Goal: Information Seeking & Learning: Check status

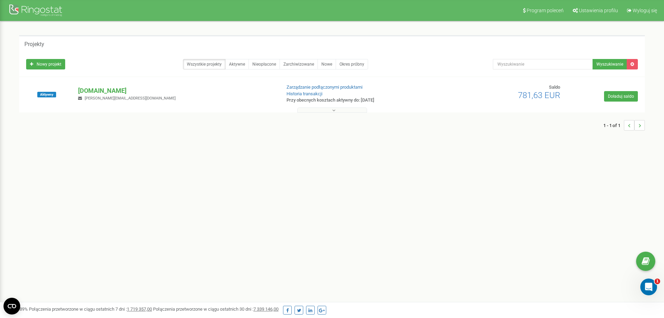
click at [352, 109] on div "Aktywny bookinghost-owners.com artur@bookinghost.com Zarządzanie podłączonymi p…" at bounding box center [332, 98] width 622 height 28
click at [349, 107] on div at bounding box center [332, 108] width 622 height 7
click at [335, 110] on button at bounding box center [332, 109] width 70 height 5
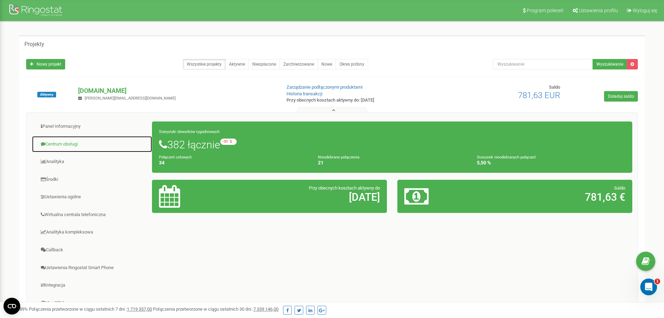
click at [63, 152] on link "Centrum obsługi" at bounding box center [92, 144] width 121 height 17
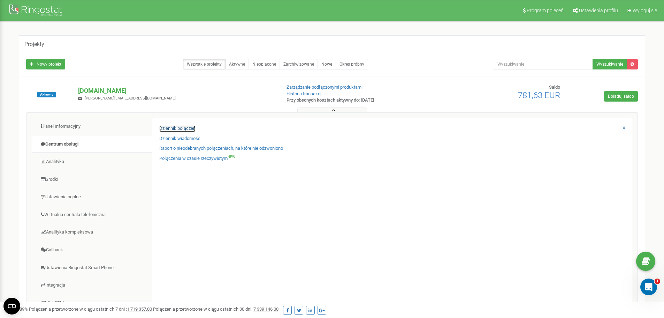
click at [183, 130] on link "Dziennik połączeń" at bounding box center [177, 128] width 36 height 7
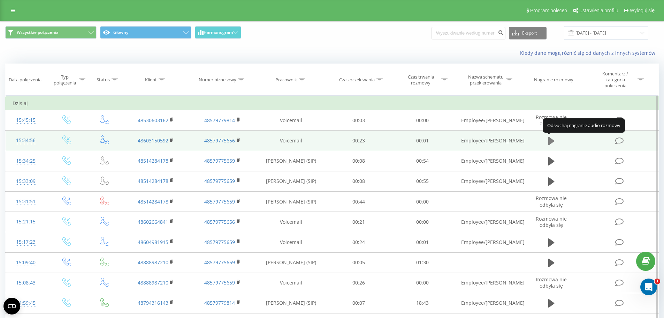
click at [549, 139] on icon at bounding box center [551, 141] width 6 height 8
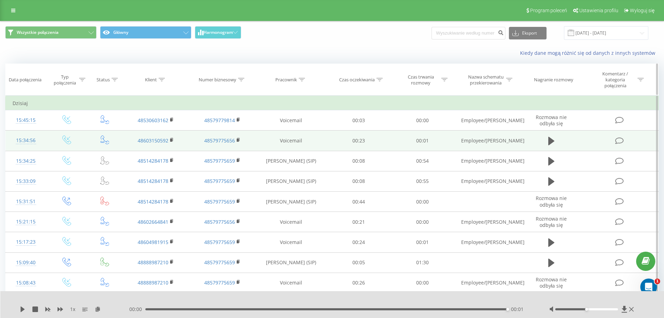
click at [163, 81] on icon at bounding box center [162, 79] width 6 height 3
click at [164, 131] on input "text" at bounding box center [155, 133] width 61 height 12
drag, startPoint x: 165, startPoint y: 131, endPoint x: 144, endPoint y: 129, distance: 21.3
paste input "[PHONE_NUMBER]"
click at [130, 132] on input "[PHONE_NUMBER]" at bounding box center [155, 133] width 61 height 12
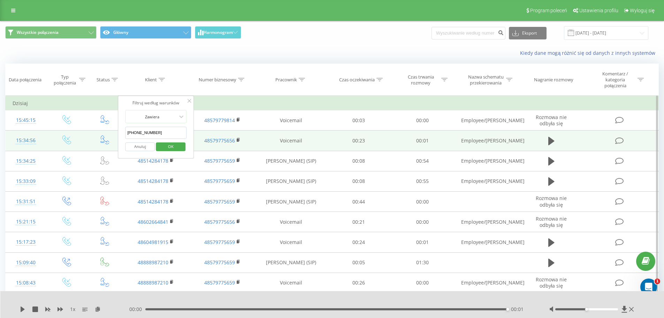
type input "48739122238"
click button "OK" at bounding box center [171, 146] width 30 height 9
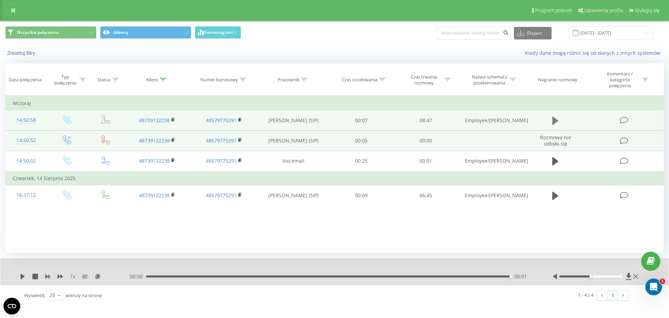
click at [557, 122] on icon at bounding box center [555, 120] width 6 height 8
click at [24, 276] on icon at bounding box center [23, 276] width 1 height 6
click at [21, 275] on icon at bounding box center [23, 276] width 4 height 6
